Goal: Task Accomplishment & Management: Use online tool/utility

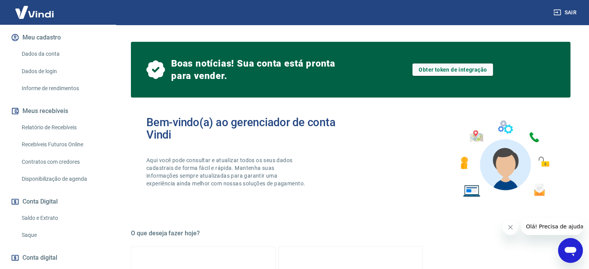
scroll to position [116, 0]
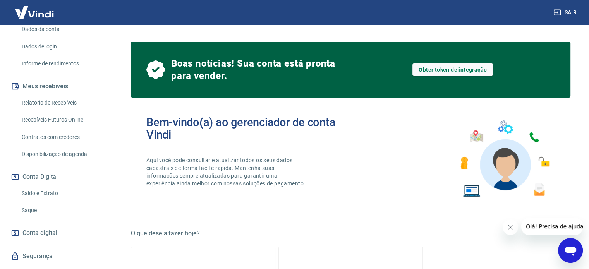
click at [34, 218] on link "Saque" at bounding box center [63, 211] width 88 height 16
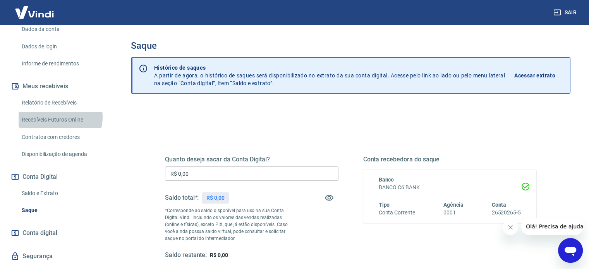
click at [59, 126] on link "Recebíveis Futuros Online" at bounding box center [63, 120] width 88 height 16
